Goal: Transaction & Acquisition: Purchase product/service

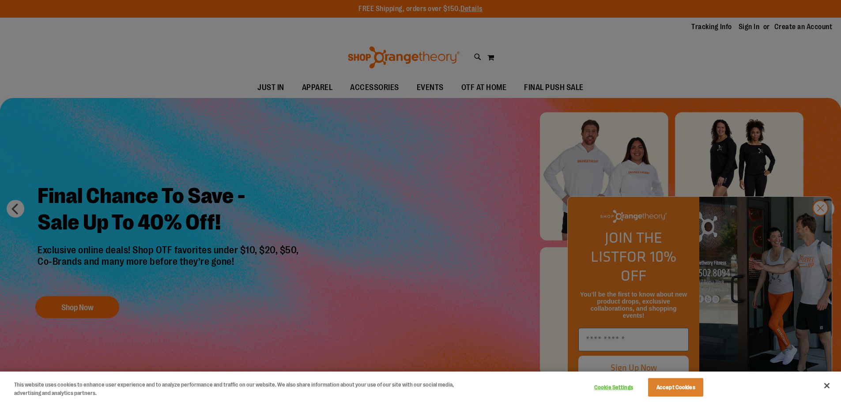
drag, startPoint x: 326, startPoint y: 93, endPoint x: 336, endPoint y: 89, distance: 10.9
click at [326, 93] on div at bounding box center [420, 201] width 841 height 402
click at [825, 228] on div at bounding box center [420, 201] width 841 height 402
click at [822, 227] on div at bounding box center [420, 201] width 841 height 402
click at [682, 391] on button "Accept Cookies" at bounding box center [675, 388] width 55 height 19
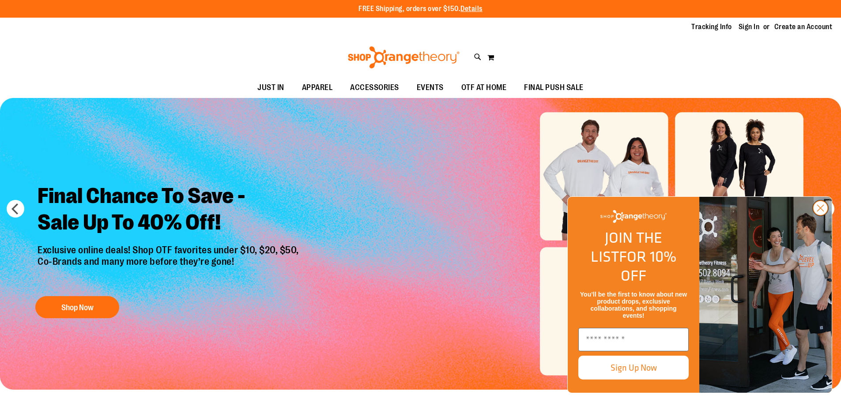
click at [822, 212] on icon "Close dialog" at bounding box center [821, 208] width 6 height 6
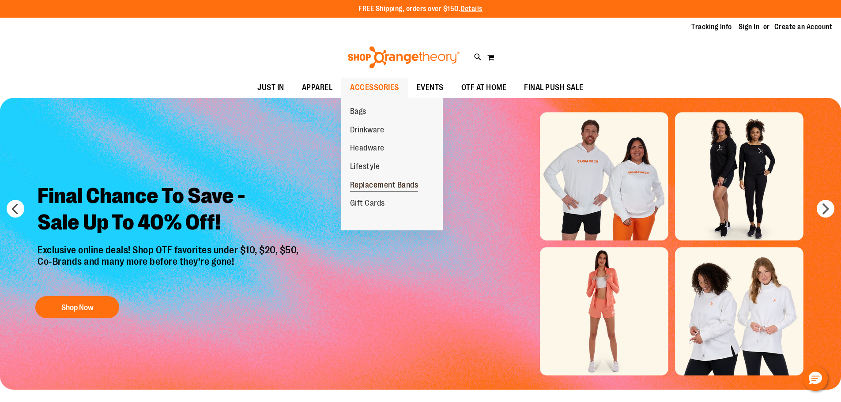
click at [370, 186] on span "Replacement Bands" at bounding box center [384, 186] width 68 height 11
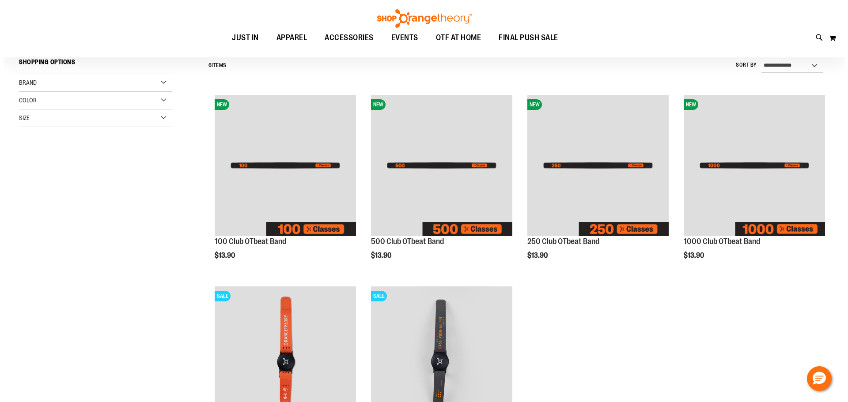
scroll to position [88, 0]
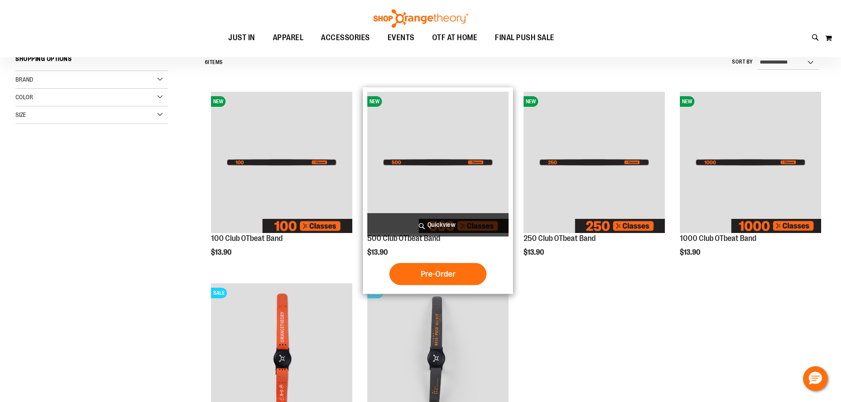
click at [448, 224] on span "Quickview" at bounding box center [438, 224] width 141 height 23
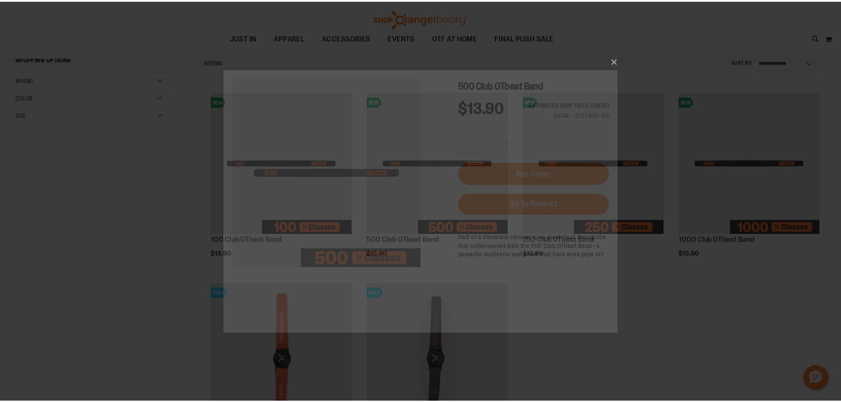
scroll to position [0, 0]
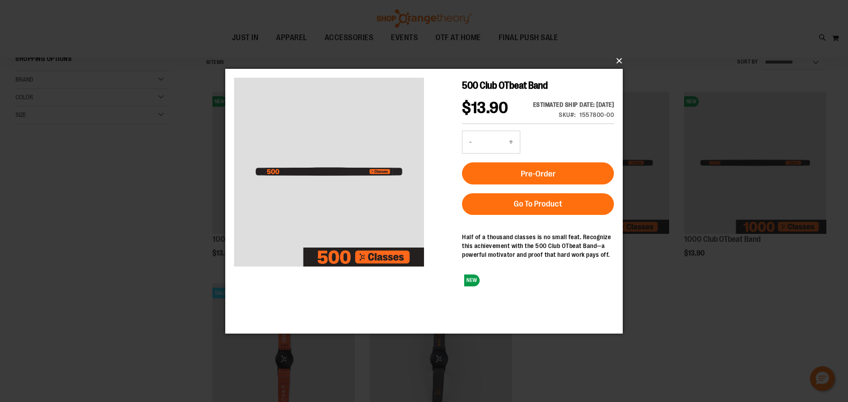
click at [618, 58] on button "×" at bounding box center [427, 60] width 398 height 19
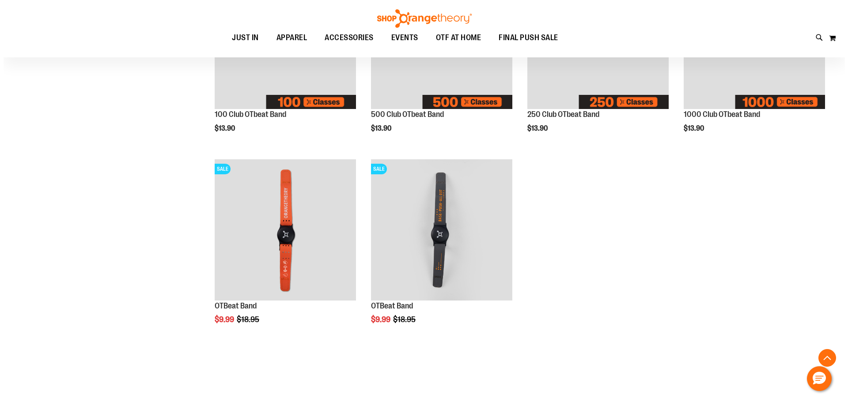
scroll to position [220, 0]
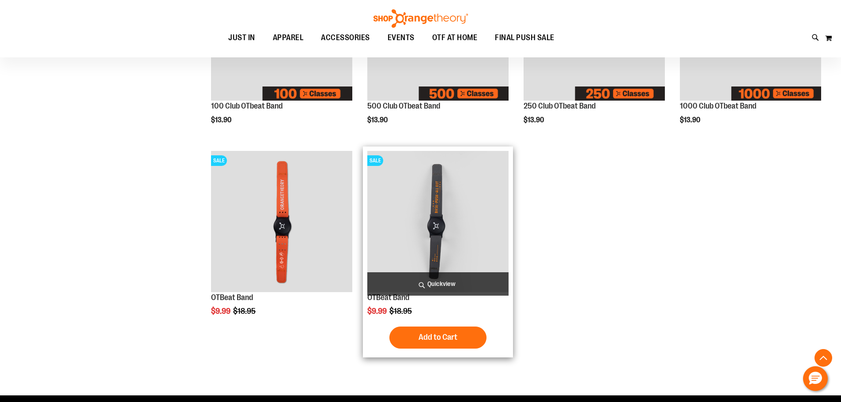
click at [424, 280] on span "Quickview" at bounding box center [438, 284] width 141 height 23
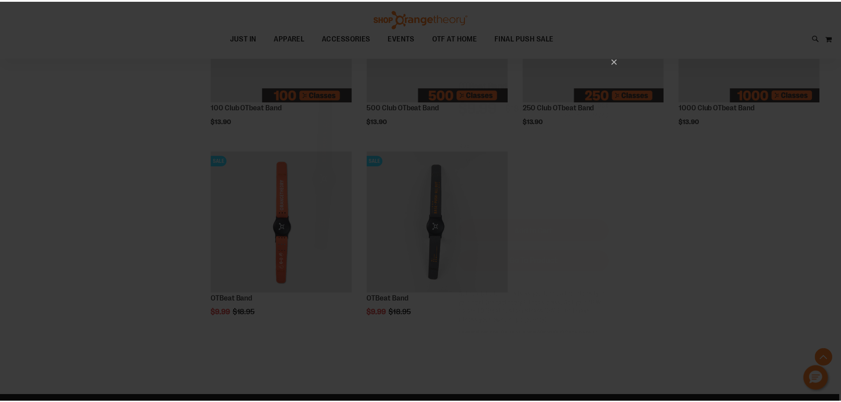
scroll to position [0, 0]
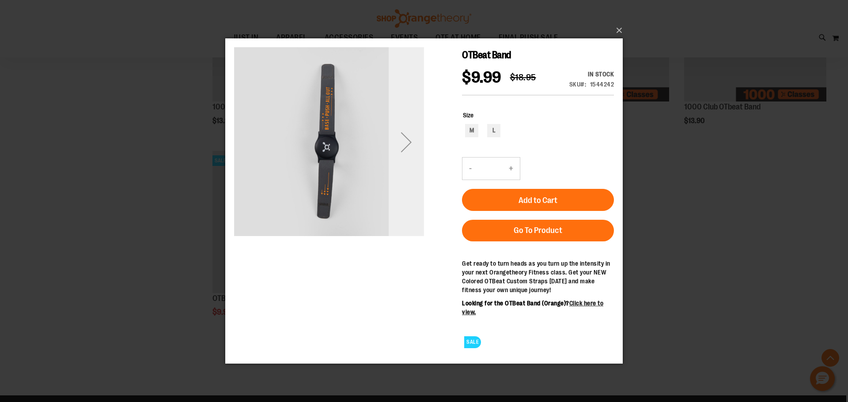
click at [409, 136] on div "Next" at bounding box center [406, 141] width 35 height 35
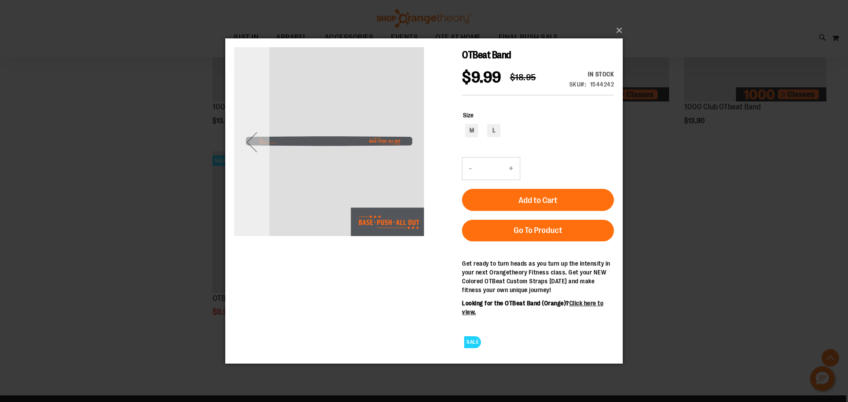
click at [245, 143] on div "Previous" at bounding box center [251, 141] width 35 height 35
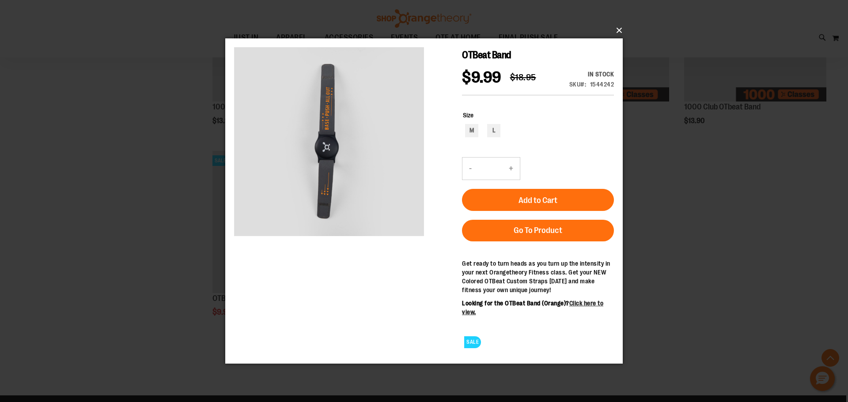
click at [619, 27] on button "×" at bounding box center [427, 30] width 398 height 19
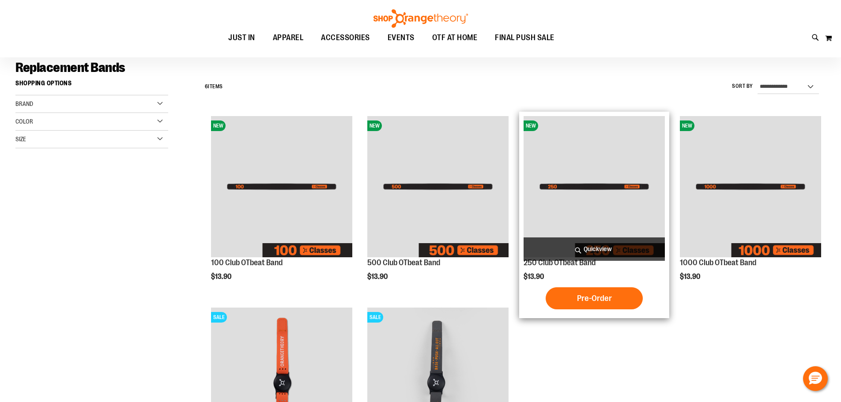
scroll to position [44, 0]
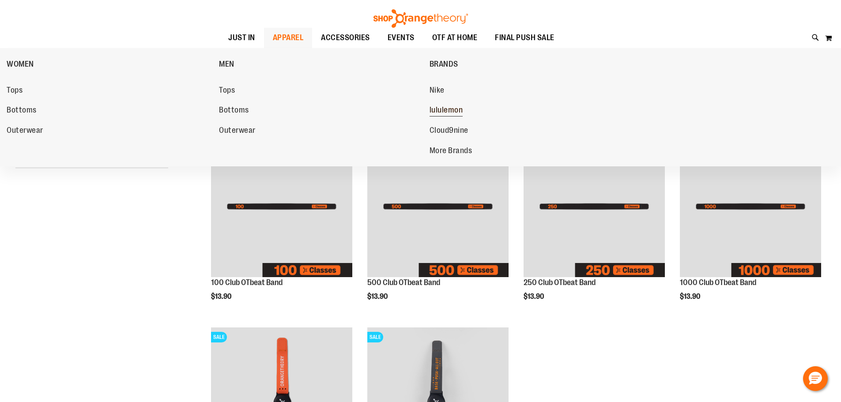
click at [446, 110] on span "lululemon" at bounding box center [447, 111] width 34 height 11
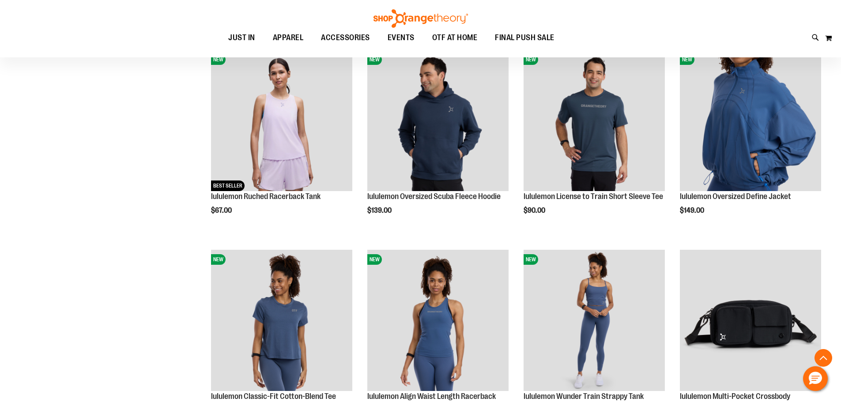
scroll to position [353, 0]
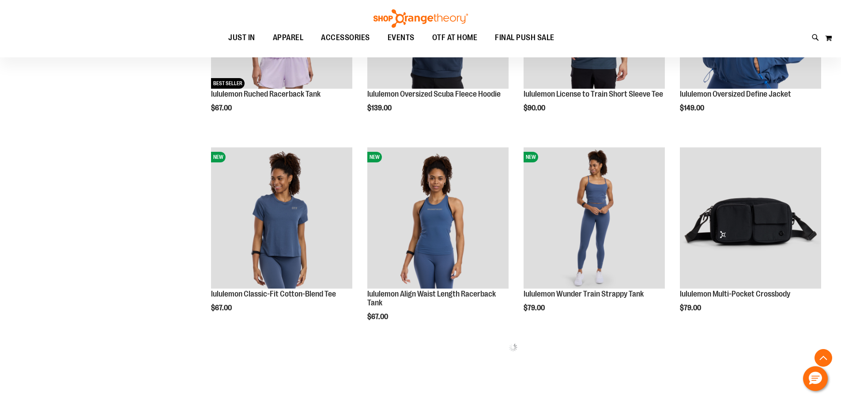
scroll to position [441, 0]
